Goal: Transaction & Acquisition: Book appointment/travel/reservation

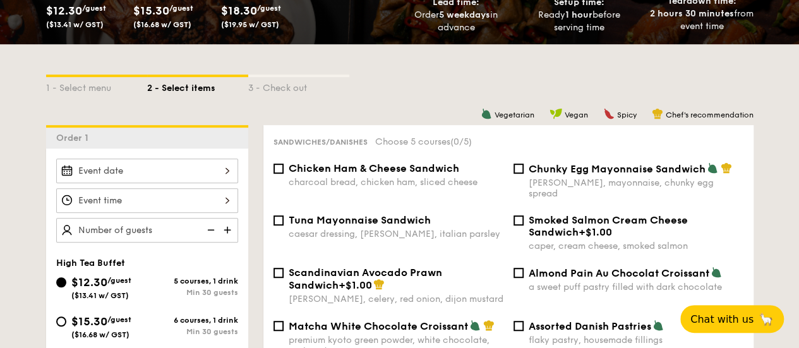
scroll to position [316, 0]
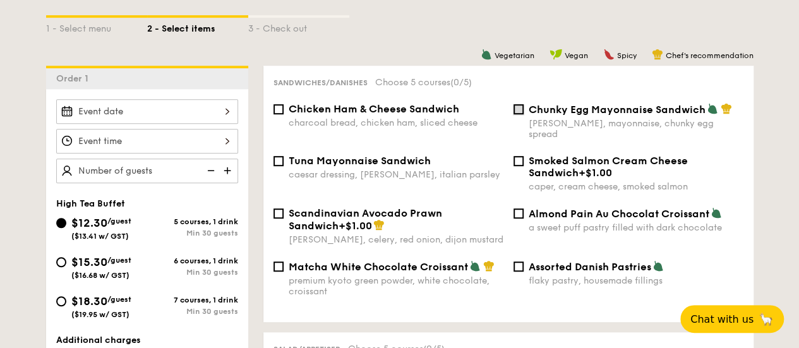
click at [515, 114] on input "Chunky Egg Mayonnaise Sandwich dijon mustard, mayonnaise, chunky egg spread" at bounding box center [518, 109] width 10 height 10
checkbox input "true"
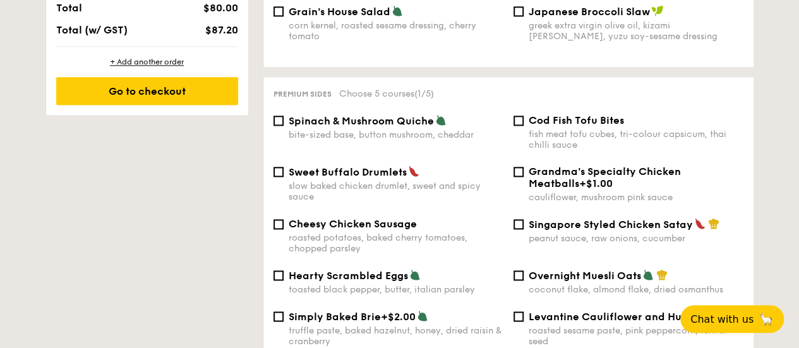
scroll to position [821, 0]
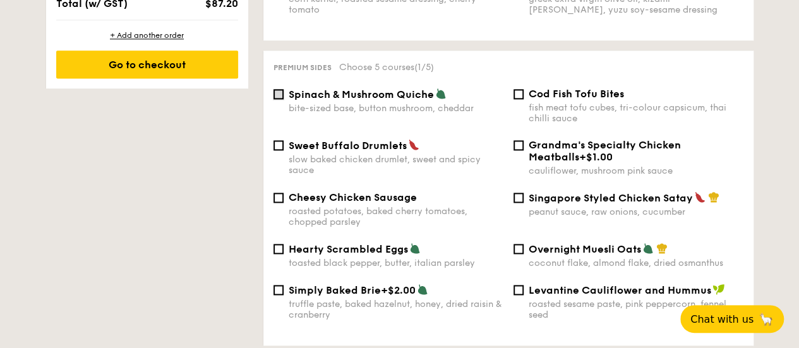
click at [280, 99] on input "Spinach & Mushroom Quiche bite-sized base, button mushroom, cheddar" at bounding box center [278, 94] width 10 height 10
checkbox input "true"
click at [280, 203] on input "Cheesy Chicken Sausage roasted potatoes, baked cherry tomatoes, chopped parsley" at bounding box center [278, 198] width 10 height 10
checkbox input "true"
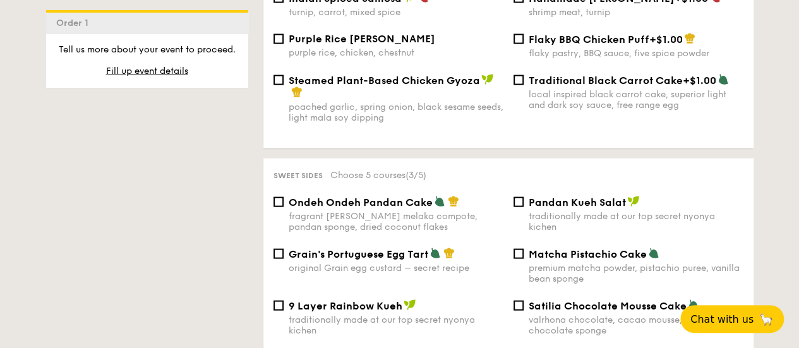
scroll to position [1326, 0]
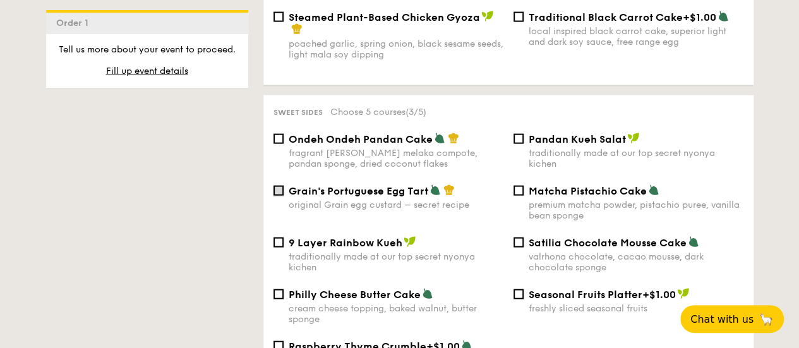
click at [280, 196] on input "Grain's Portuguese Egg Tart original Grain egg custard – secret recipe" at bounding box center [278, 191] width 10 height 10
checkbox input "true"
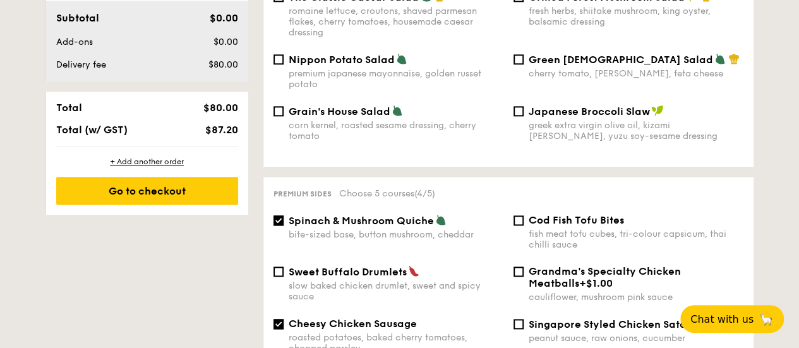
scroll to position [758, 0]
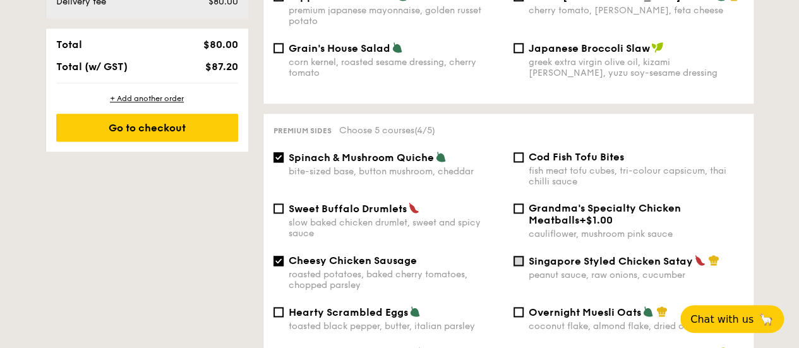
click at [517, 261] on input "Singapore Styled Chicken Satay peanut sauce, raw onions, cucumber" at bounding box center [518, 261] width 10 height 10
checkbox input "true"
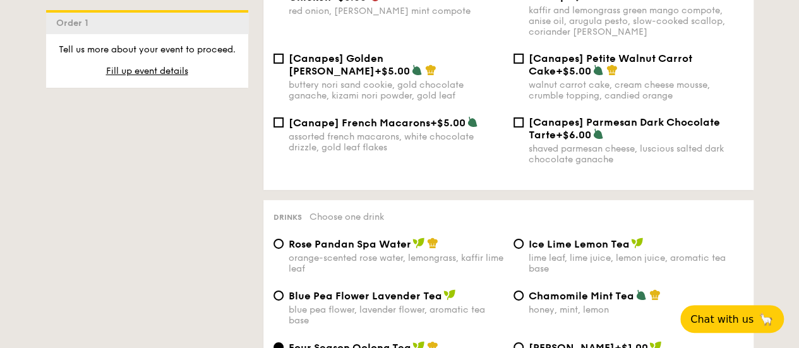
scroll to position [2084, 0]
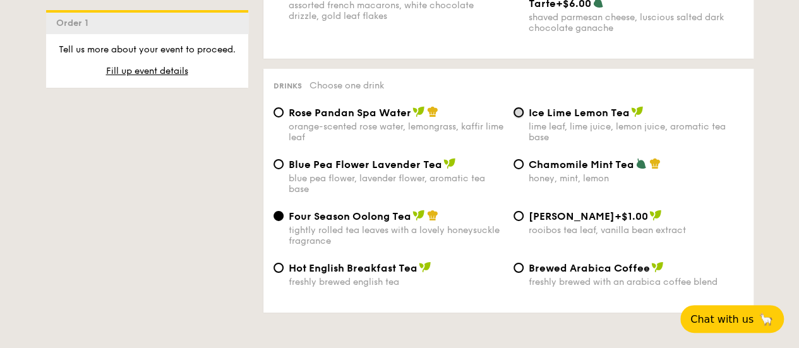
click at [517, 117] on input "Ice Lime Lemon Tea lime leaf, lime juice, lemon juice, aromatic tea base" at bounding box center [518, 112] width 10 height 10
radio input "true"
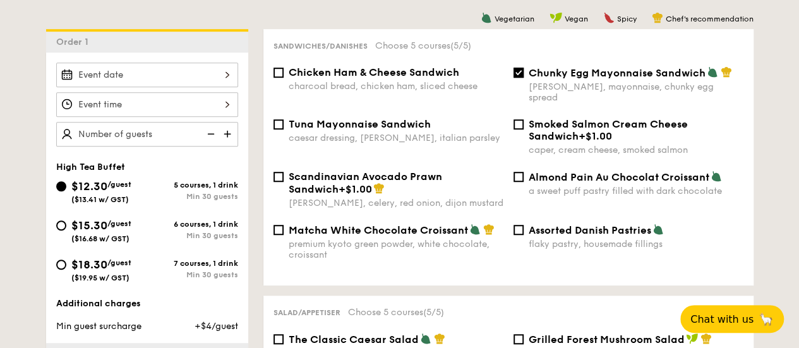
scroll to position [316, 0]
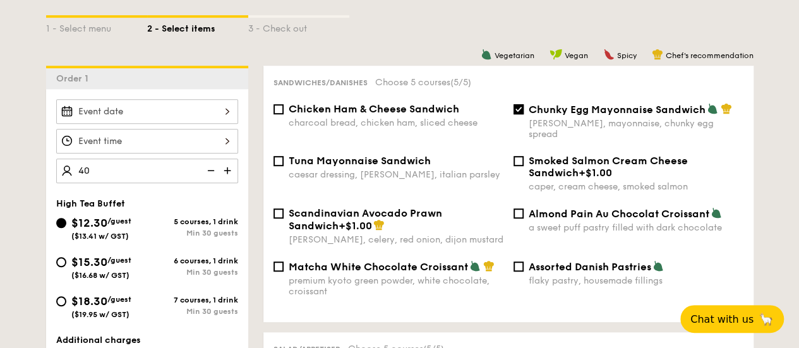
type input "40 guests"
click at [141, 116] on div at bounding box center [147, 111] width 182 height 25
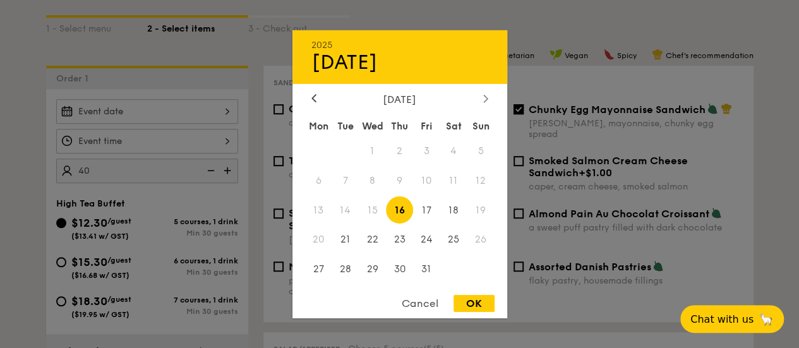
click at [481, 97] on div at bounding box center [485, 99] width 11 height 12
click at [455, 236] on span "22" at bounding box center [453, 239] width 27 height 27
click at [465, 305] on div "OK" at bounding box center [473, 303] width 41 height 17
type input "[DATE]"
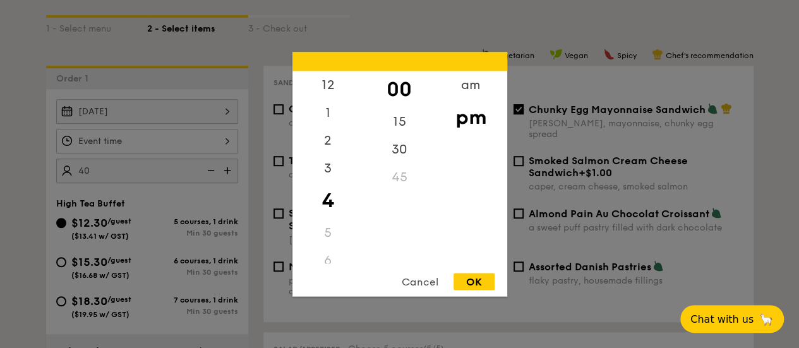
click at [225, 147] on div "12 1 2 3 4 5 6 7 8 9 10 11 00 15 30 45 am pm Cancel OK" at bounding box center [147, 141] width 182 height 25
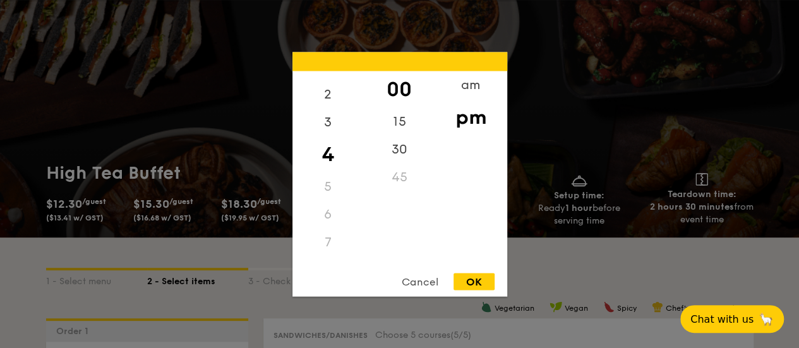
scroll to position [63, 0]
click at [328, 249] on div "8" at bounding box center [327, 253] width 71 height 28
click at [325, 254] on div "8" at bounding box center [327, 253] width 71 height 28
click at [325, 161] on div "8" at bounding box center [327, 167] width 71 height 28
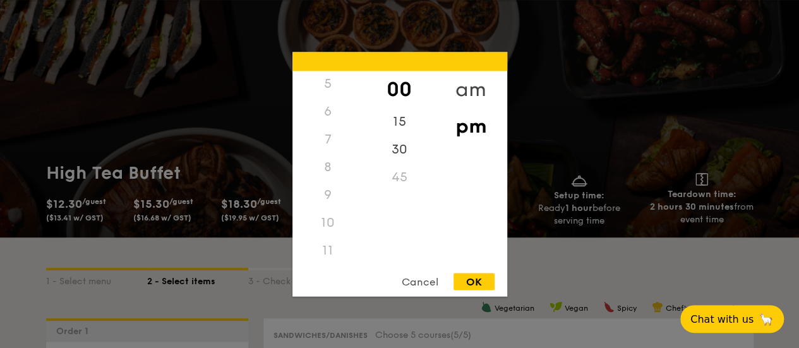
click at [459, 90] on div "am" at bounding box center [470, 89] width 71 height 37
click at [330, 177] on div "8" at bounding box center [327, 171] width 71 height 37
click at [465, 282] on div "OK" at bounding box center [473, 281] width 41 height 17
type input "8:00AM"
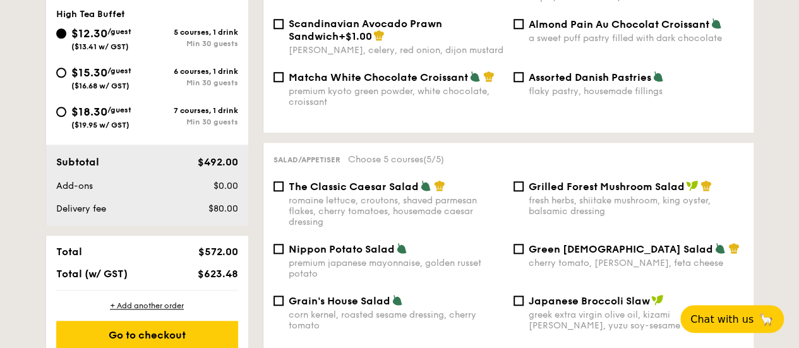
scroll to position [442, 0]
